Goal: Ask a question: Seek information or help from site administrators or community

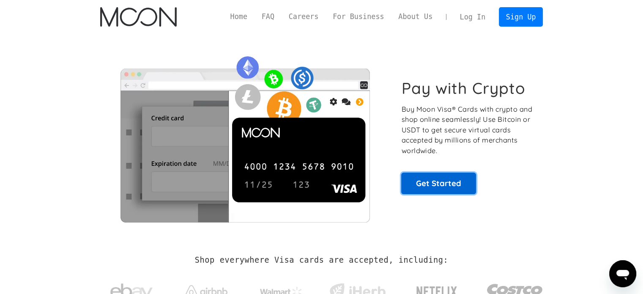
click at [439, 191] on link "Get Started" at bounding box center [438, 182] width 75 height 21
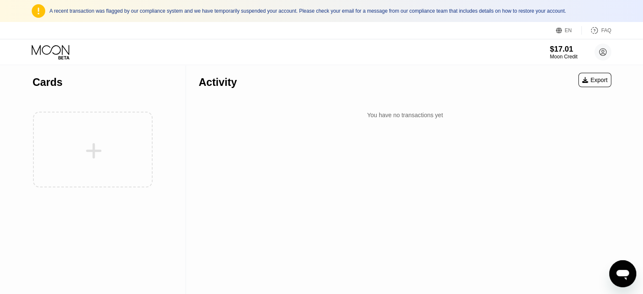
click at [622, 266] on icon "Open messaging window" at bounding box center [622, 273] width 15 height 15
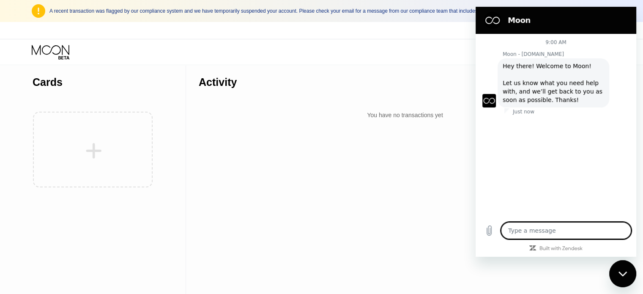
type textarea "x"
click at [550, 235] on textarea at bounding box center [566, 230] width 130 height 17
type textarea "Y"
type textarea "x"
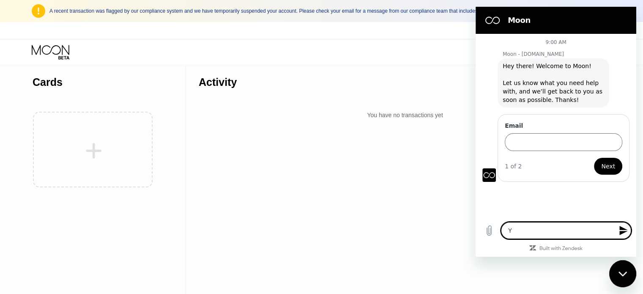
type textarea "Yo"
type textarea "x"
type textarea "You"
type textarea "x"
type textarea "You"
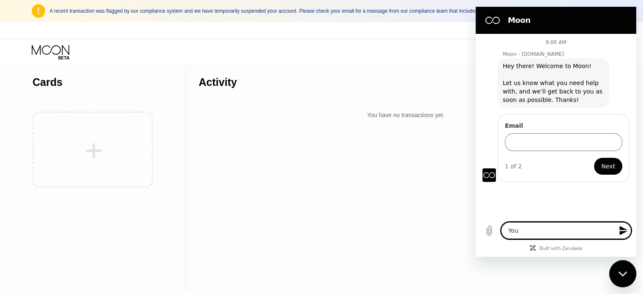
type textarea "x"
type textarea "You a"
type textarea "x"
type textarea "You ar"
type textarea "x"
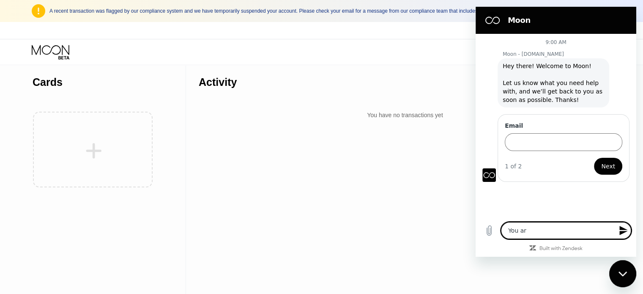
type textarea "You are"
type textarea "x"
type textarea "You are"
type textarea "x"
type textarea "You are g"
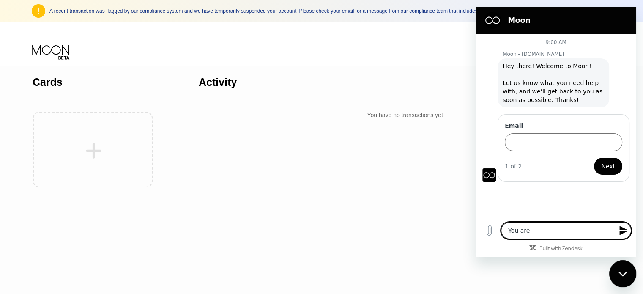
type textarea "x"
type textarea "You are gi"
type textarea "x"
type textarea "You are giv"
type textarea "x"
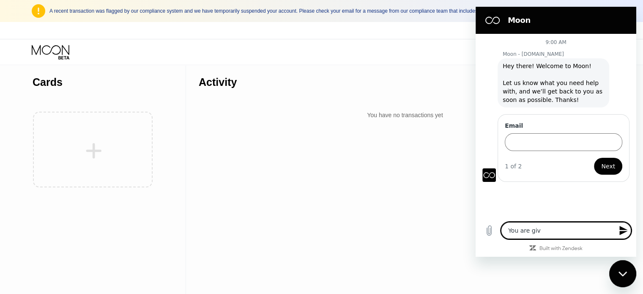
type textarea "You are givi"
type textarea "x"
type textarea "You are givin"
type textarea "x"
type textarea "You are giving"
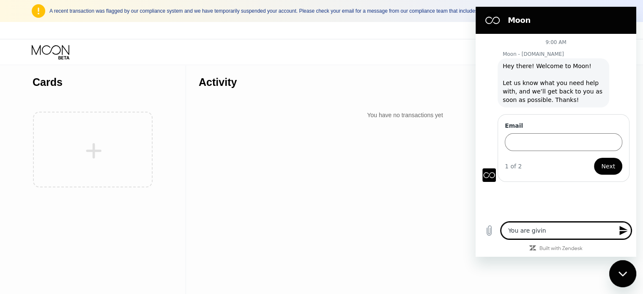
type textarea "x"
type textarea "You are giving"
type textarea "x"
type textarea "You are giving m"
type textarea "x"
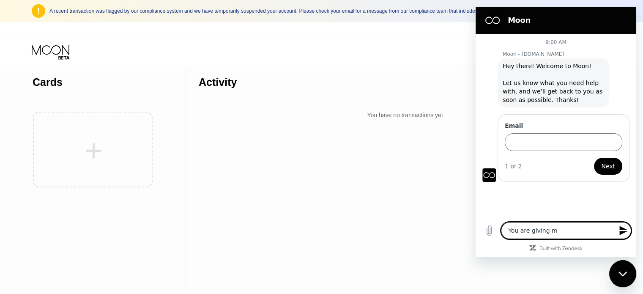
type textarea "You are giving me"
type textarea "x"
type textarea "You are giving me"
type textarea "x"
type textarea "You are giving me s"
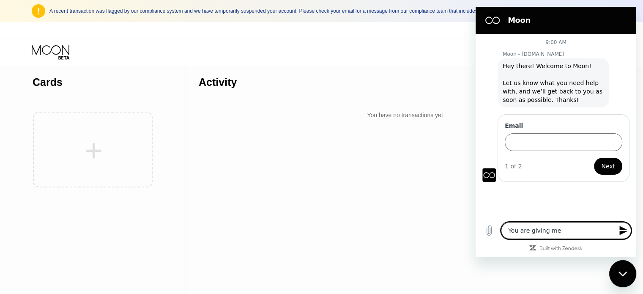
type textarea "x"
type textarea "You are giving me sh"
type textarea "x"
type textarea "You are giving me shi"
type textarea "x"
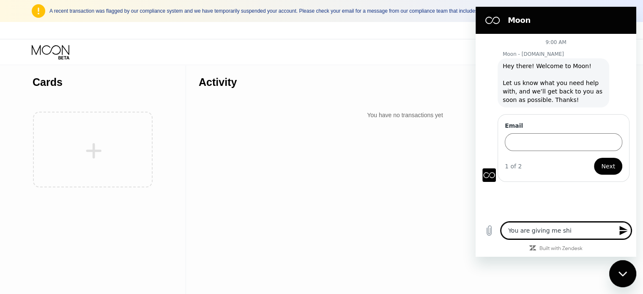
type textarea "You are giving me shit"
type textarea "x"
type textarea "You are giving me shit"
type textarea "x"
type textarea "You are giving me shit a"
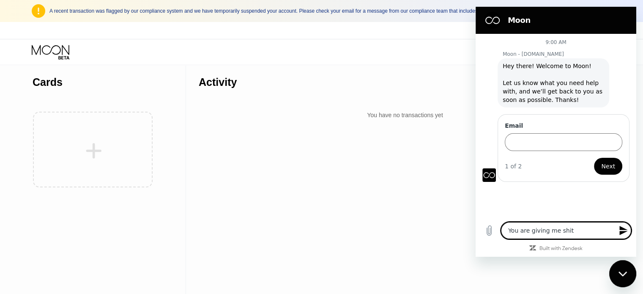
type textarea "x"
type textarea "You are giving me shit an"
type textarea "x"
type textarea "You are giving me shit ans"
type textarea "x"
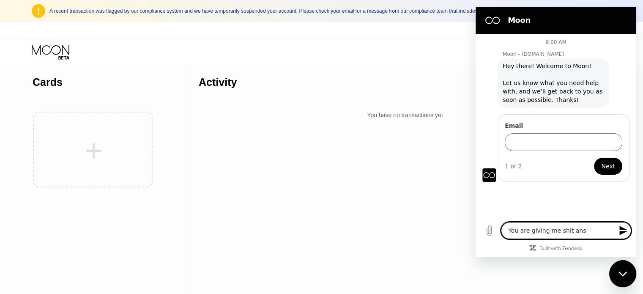
type textarea "You are giving me shit anse"
type textarea "x"
type textarea "You are giving me shit ans"
type textarea "x"
type textarea "You are giving me shit answ"
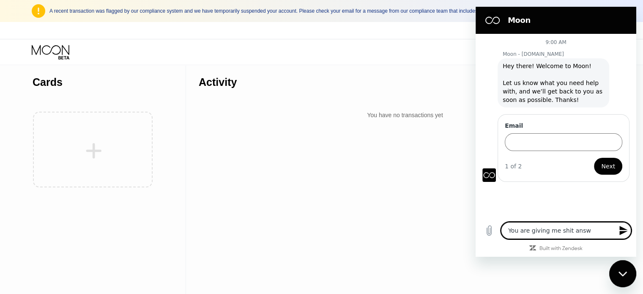
type textarea "x"
type textarea "You are giving me shit answe"
type textarea "x"
type textarea "You are giving me shit answer"
type textarea "x"
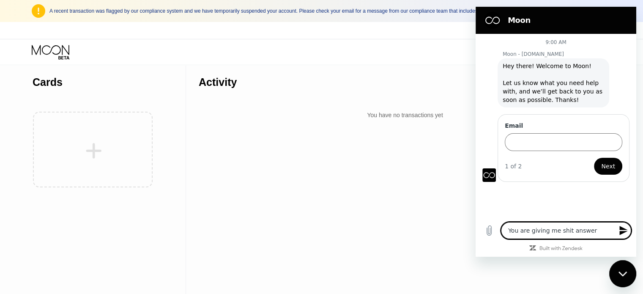
type textarea "You are giving me shit answers"
type textarea "x"
type textarea "You are giving me shit answers."
type textarea "x"
type textarea "You are giving me shit answers."
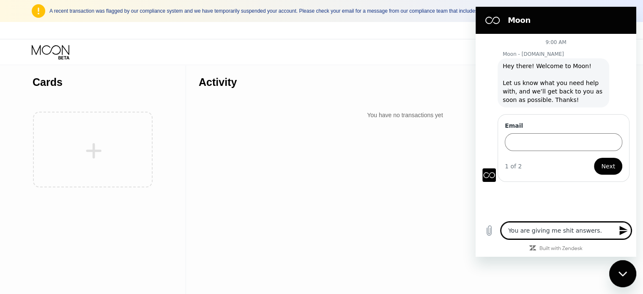
type textarea "x"
type textarea "You are giving me shit answers. I"
type textarea "x"
type textarea "You are giving me shit answers. I"
type textarea "x"
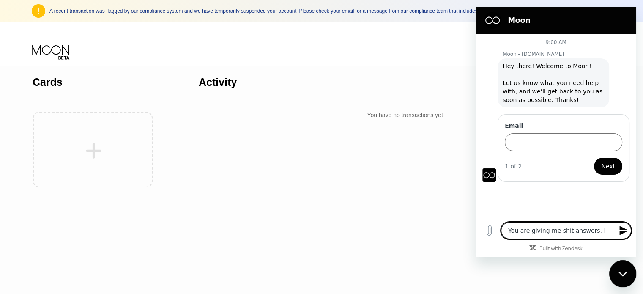
type textarea "You are giving me shit answers. I W"
type textarea "x"
type textarea "You are giving me shit answers. I [GEOGRAPHIC_DATA]"
type textarea "x"
type textarea "You are giving me shit answers. I WAN"
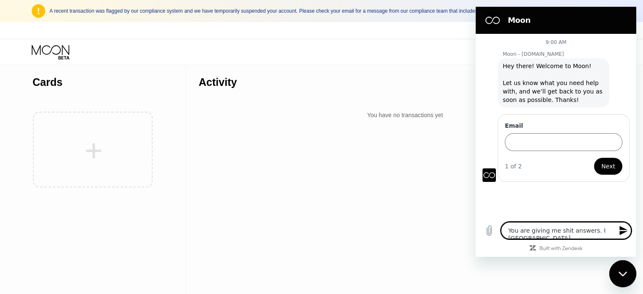
type textarea "x"
type textarea "You are giving me shit answers. I WANT"
type textarea "x"
type textarea "You are giving me shit answers. I WANT"
type textarea "x"
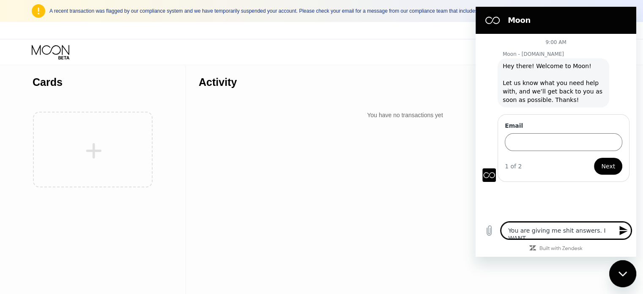
type textarea "You are giving me shit answers. I WANT M"
type textarea "x"
type textarea "You are giving me shit answers. I WANT MY"
type textarea "x"
type textarea "You are giving me shit answers. I WANT M"
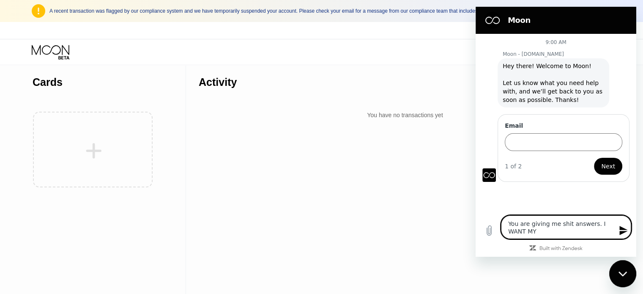
type textarea "x"
type textarea "You are giving me shit answers. I WANT"
type textarea "x"
type textarea "You are giving me shit answers. I WANT"
type textarea "x"
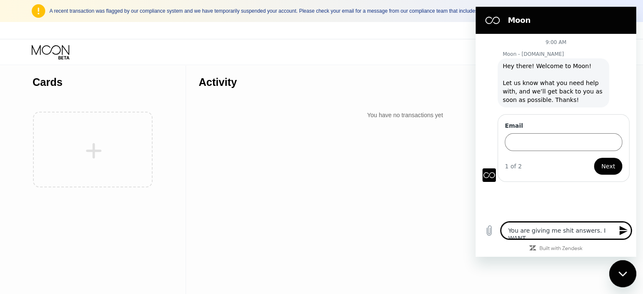
type textarea "You are giving me shit answers. I WAN"
type textarea "x"
type textarea "You are giving me shit answers. I [GEOGRAPHIC_DATA]"
type textarea "x"
type textarea "You are giving me shit answers. I W"
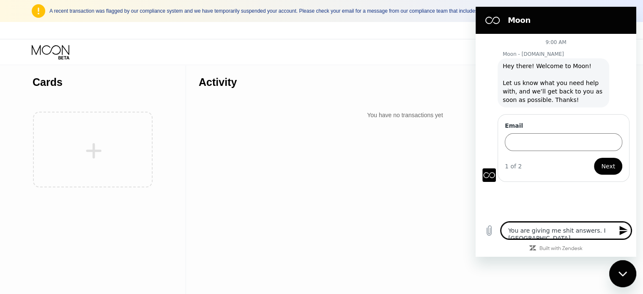
type textarea "x"
type textarea "You are giving me shit answers. I"
type textarea "x"
type textarea "You are giving me shit answers. I"
type textarea "x"
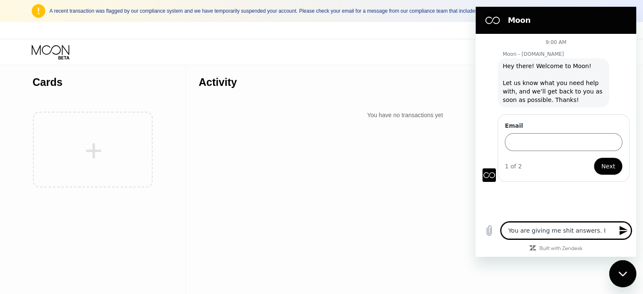
type textarea "You are giving me shit answers."
type textarea "x"
type textarea "You are giving me shit answers."
type textarea "x"
type textarea "You are giving me shit answers."
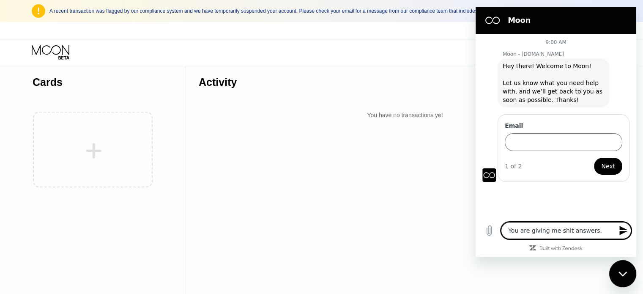
type textarea "x"
type textarea "You are giving me shit answers. a"
type textarea "x"
type textarea "You are giving me shit answers. at"
type textarea "x"
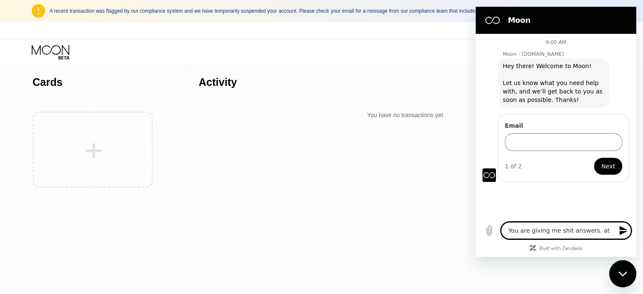
type textarea "You are giving me shit answers. at"
type textarea "x"
type textarea "You are giving me shit answers. at f"
type textarea "x"
type textarea "You are giving me shit answers. at fi"
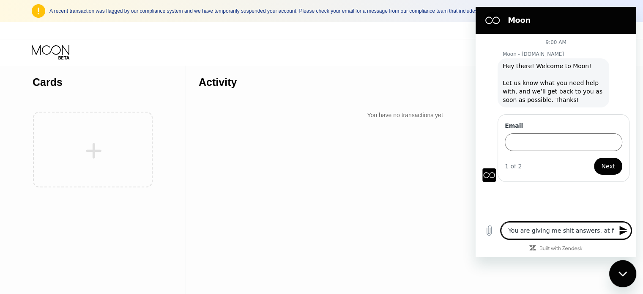
type textarea "x"
type textarea "You are giving me shit answers. at fir"
type textarea "x"
type textarea "You are giving me shit answers. at firs"
type textarea "x"
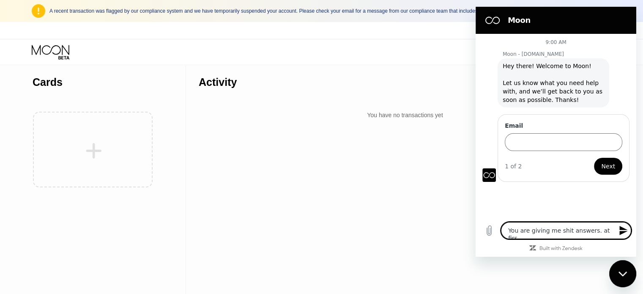
type textarea "You are giving me shit answers. at first"
type textarea "x"
type textarea "You are giving me shit answers. at first"
type textarea "x"
type textarea "You are giving me shit answers. at first o"
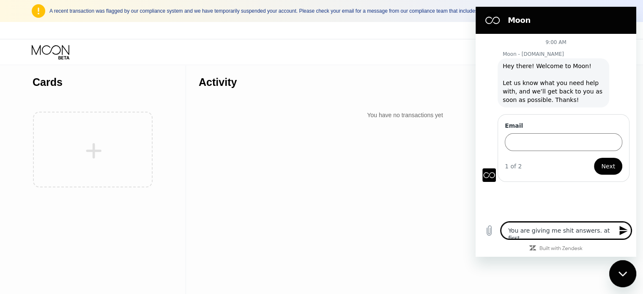
type textarea "x"
type textarea "You are giving me shit answers. at first ou"
type textarea "x"
type textarea "You are giving me shit answers. at first ou"
type textarea "x"
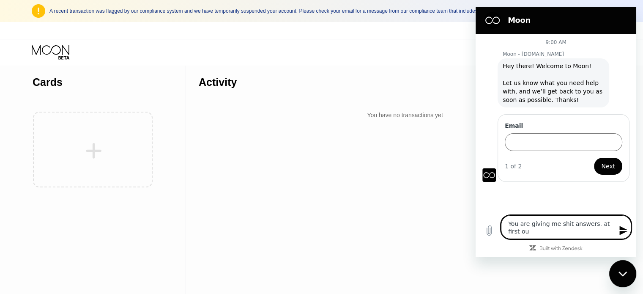
type textarea "You are giving me shit answers. at first ou s"
type textarea "x"
type textarea "You are giving me shit answers. at first ou su"
type textarea "x"
type textarea "You are giving me shit answers. at first ou sus"
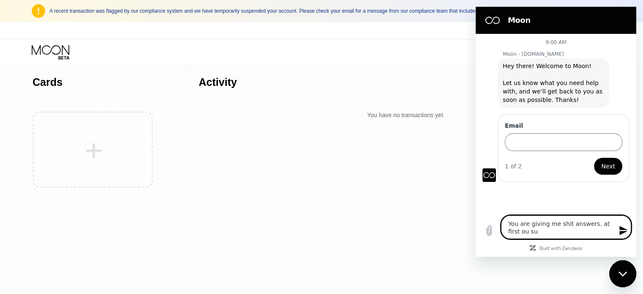
type textarea "x"
type textarea "You are giving me shit answers. at first ou susp"
type textarea "x"
type textarea "You are giving me shit answers. at first ou suspe"
type textarea "x"
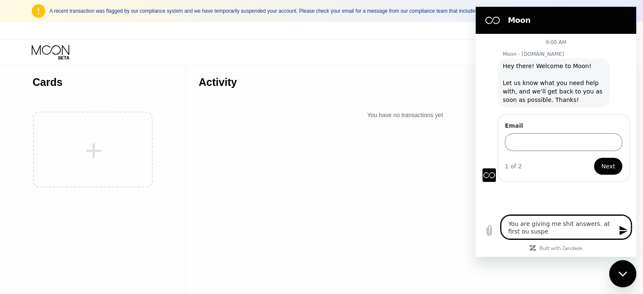
type textarea "You are giving me shit answers. at first ou suspen"
type textarea "x"
type textarea "You are giving me shit answers. at first ou suspend"
type textarea "x"
type textarea "You are giving me shit answers. at first ou suspende"
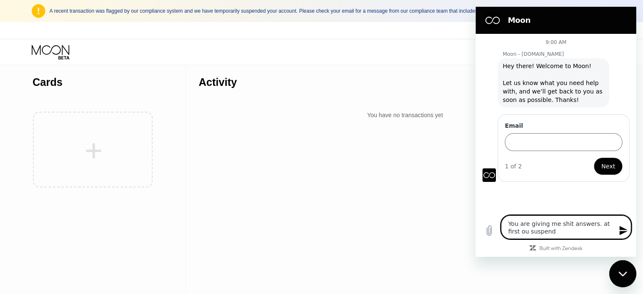
type textarea "x"
type textarea "You are giving me shit answers. at first ou suspended"
type textarea "x"
type textarea "You are giving me shit answers. at first ou suspended"
type textarea "x"
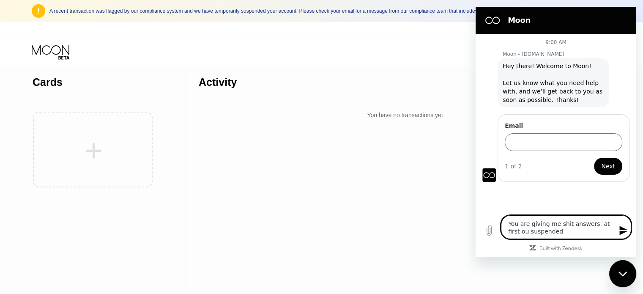
type textarea "You are giving me shit answers. at first ou suspended m"
type textarea "x"
type textarea "You are giving me shit answers. at first ou suspended m,"
type textarea "x"
type textarea "You are giving me shit answers. at first ou suspended m,y"
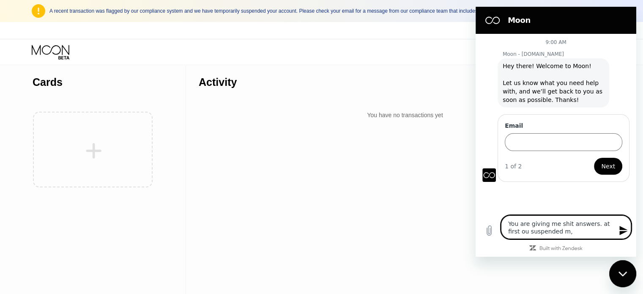
type textarea "x"
type textarea "You are giving me shit answers. at first ou suspended m,"
type textarea "x"
type textarea "You are giving me shit answers. at first ou suspended m"
type textarea "x"
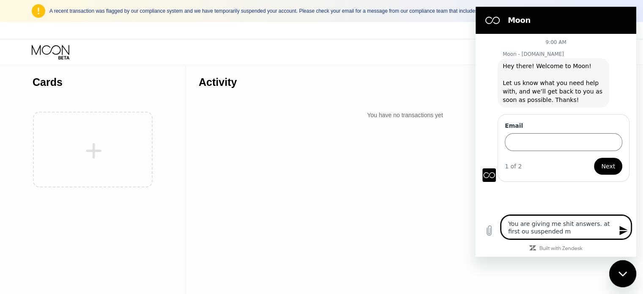
type textarea "You are giving me shit answers. at first ou suspended my"
type textarea "x"
type textarea "You are giving me shit answers. at first ou suspended my"
type textarea "x"
type textarea "You are giving me shit answers. at first ou suspended my a"
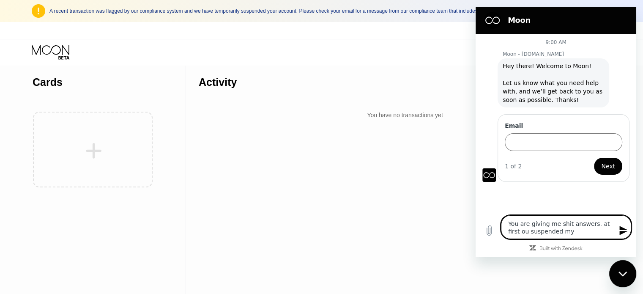
type textarea "x"
type textarea "You are giving me shit answers. at first ou suspended my ac"
type textarea "x"
type textarea "You are giving me shit answers. at first ou suspended my acc"
type textarea "x"
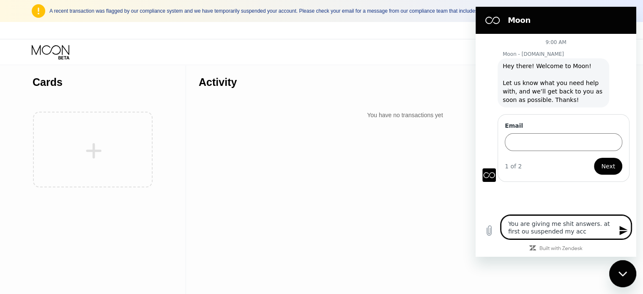
type textarea "You are giving me shit answers. at first ou suspended my acco"
type textarea "x"
type textarea "You are giving me shit answers. at first ou suspended my accou"
type textarea "x"
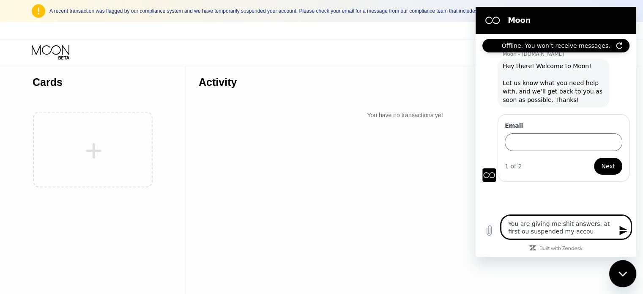
type textarea "You are giving me shit answers. at first ou suspended my accoun"
type textarea "x"
type textarea "You are giving me shit answers. at first ou suspended my account"
type textarea "x"
type textarea "You are giving me shit answers. at first ou suspended my account"
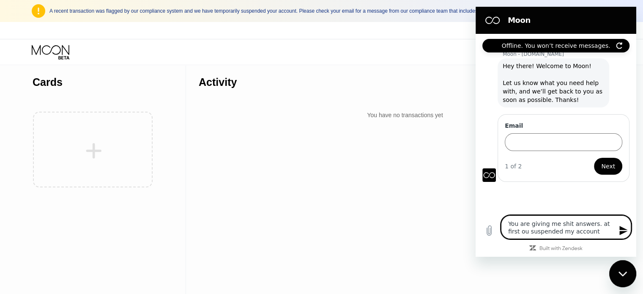
type textarea "x"
type textarea "You are giving me shit answers. at first ou suspended my account a"
type textarea "x"
type textarea "You are giving me shit answers. at first ou suspended my account an"
type textarea "x"
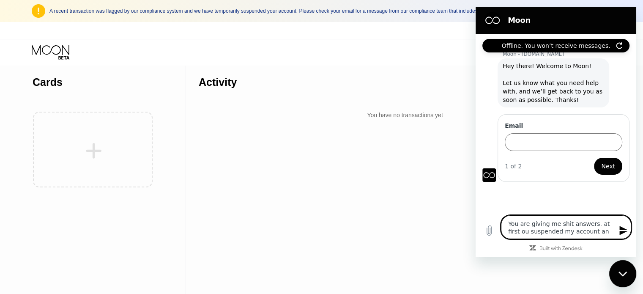
type textarea "You are giving me shit answers. at first ou suspended my account and"
type textarea "x"
type textarea "You are giving me shit answers. at first ou suspended my account and"
type textarea "x"
type textarea "You are giving me shit answers. at first ou suspended my account and y"
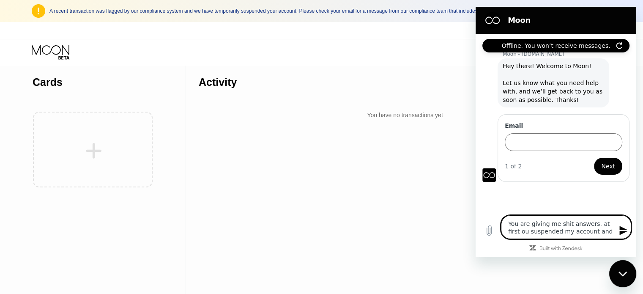
type textarea "x"
type textarea "You are giving me shit answers. at first ou suspended my account and yo"
type textarea "x"
type textarea "You are giving me shit answers. at first ou suspended my account and you"
type textarea "x"
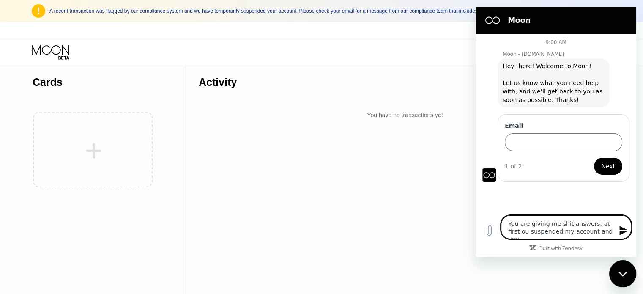
type textarea "You are giving me shit answers. at first ou suspended my account and you"
type textarea "x"
type textarea "You are giving me shit answers. at first ou suspended my account and you w"
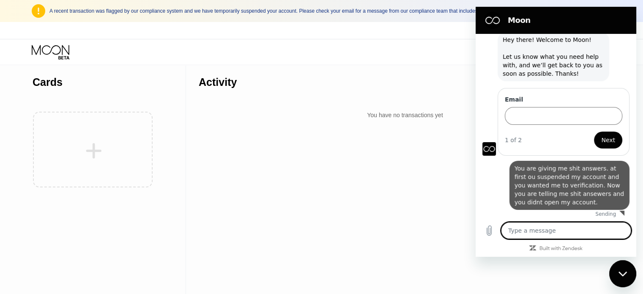
scroll to position [28, 0]
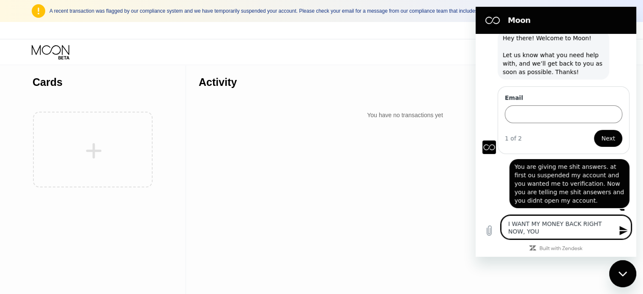
paste textarea "Scammers"
click at [621, 228] on icon "Send message" at bounding box center [623, 230] width 8 height 9
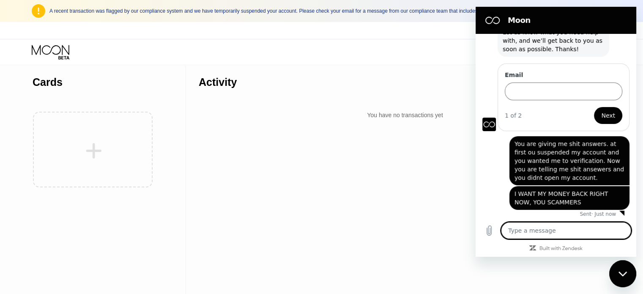
scroll to position [52, 0]
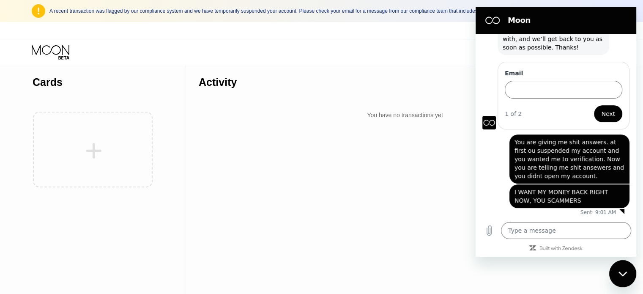
click at [482, 176] on div "says: You are giving me shit answers. at first ou suspended my account and you …" at bounding box center [552, 156] width 154 height 54
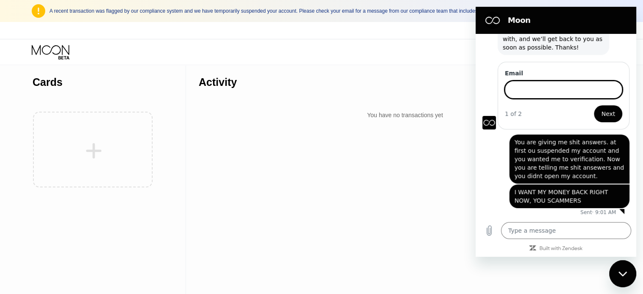
click at [521, 84] on input "Email" at bounding box center [562, 90] width 117 height 18
